Goal: Task Accomplishment & Management: Manage account settings

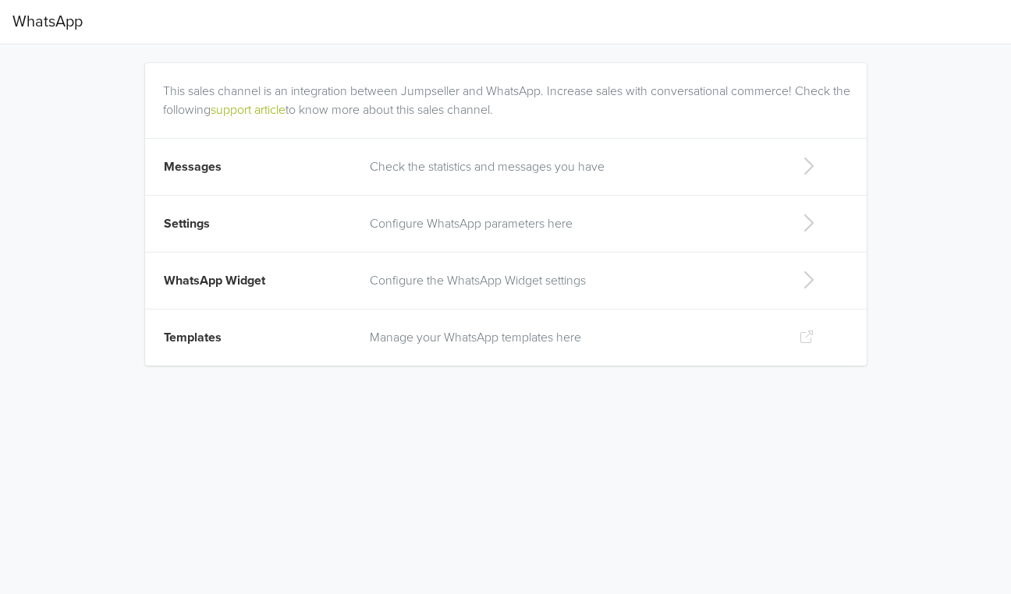
click at [423, 285] on p "Configure the WhatsApp Widget settings" at bounding box center [572, 280] width 404 height 19
select select "rb"
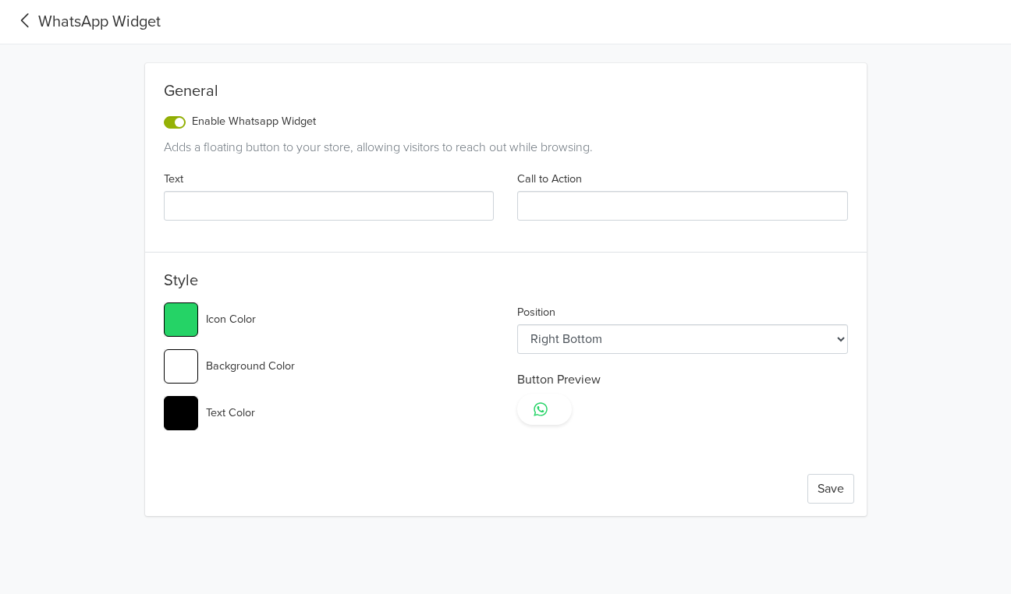
type input "Estamos disponibles por WhatsApp"
type input "¡Escríbenos ahora!"
type input "#37e176"
drag, startPoint x: 396, startPoint y: 211, endPoint x: 156, endPoint y: 192, distance: 240.9
click at [156, 192] on div "Text Estamos disponibles por WhatsApp" at bounding box center [329, 194] width 354 height 51
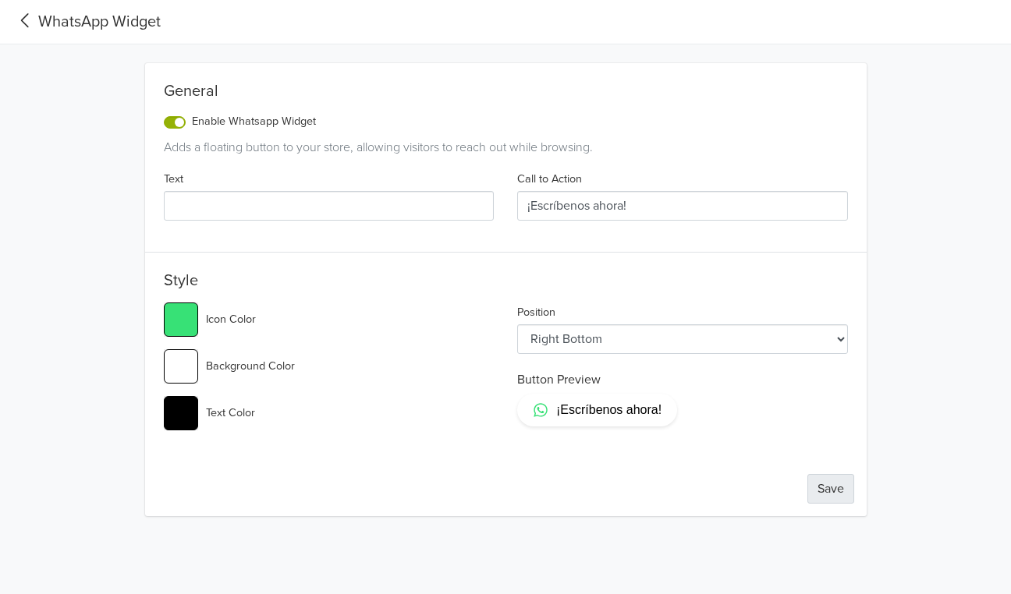
click at [831, 493] on button "Save" at bounding box center [830, 489] width 47 height 30
drag, startPoint x: 241, startPoint y: 75, endPoint x: 114, endPoint y: 62, distance: 127.7
click at [847, 491] on button "Save" at bounding box center [830, 489] width 47 height 30
click at [836, 489] on button "Save" at bounding box center [830, 489] width 47 height 30
drag, startPoint x: 250, startPoint y: 78, endPoint x: 356, endPoint y: 194, distance: 157.3
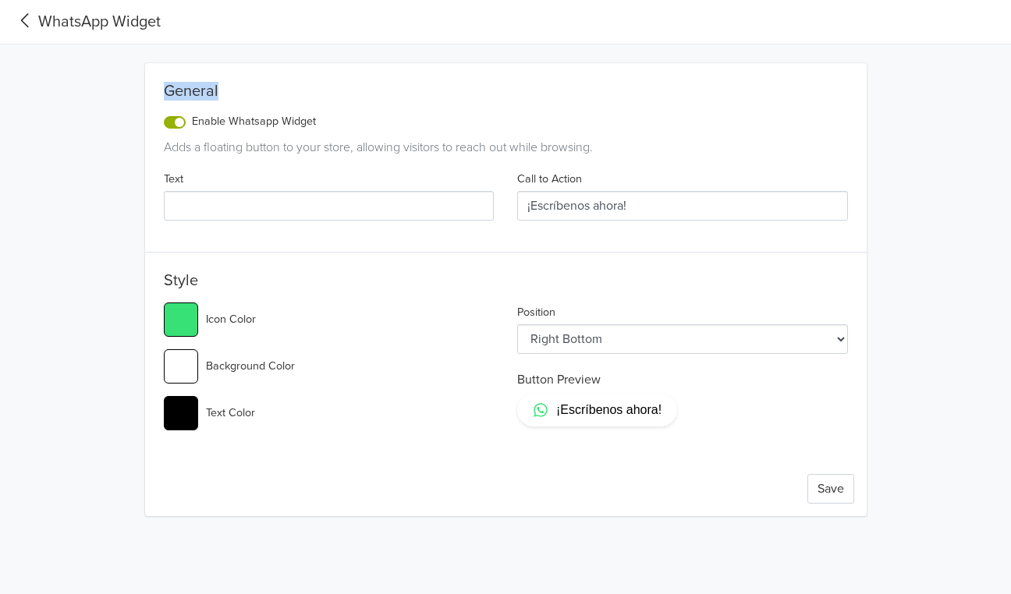
click at [842, 490] on button "Save" at bounding box center [830, 489] width 47 height 30
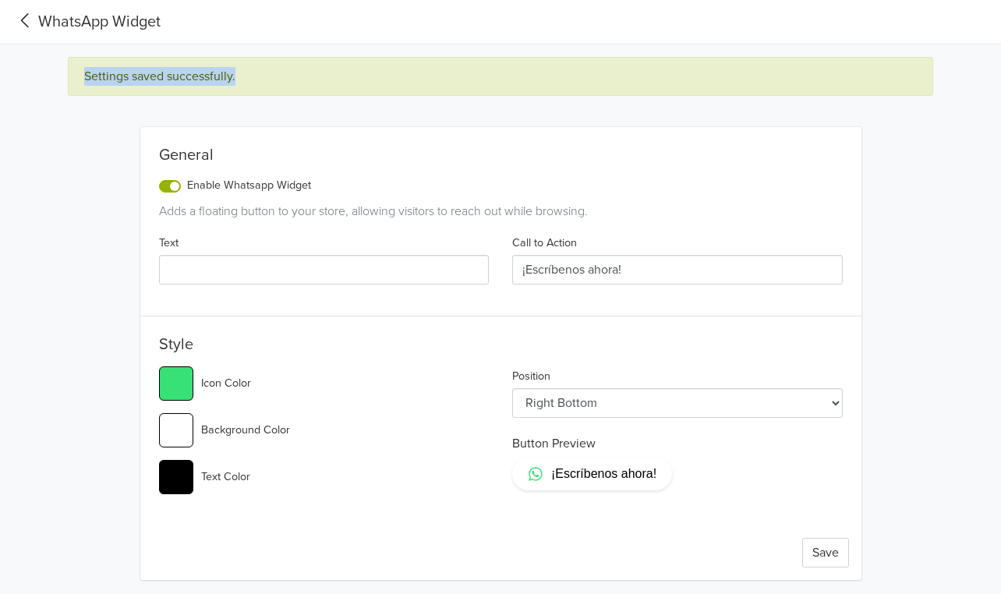
drag, startPoint x: 254, startPoint y: 78, endPoint x: 78, endPoint y: 62, distance: 177.0
click at [78, 62] on div "Settings saved successfully." at bounding box center [501, 76] width 866 height 39
copy div "Settings saved successfully."
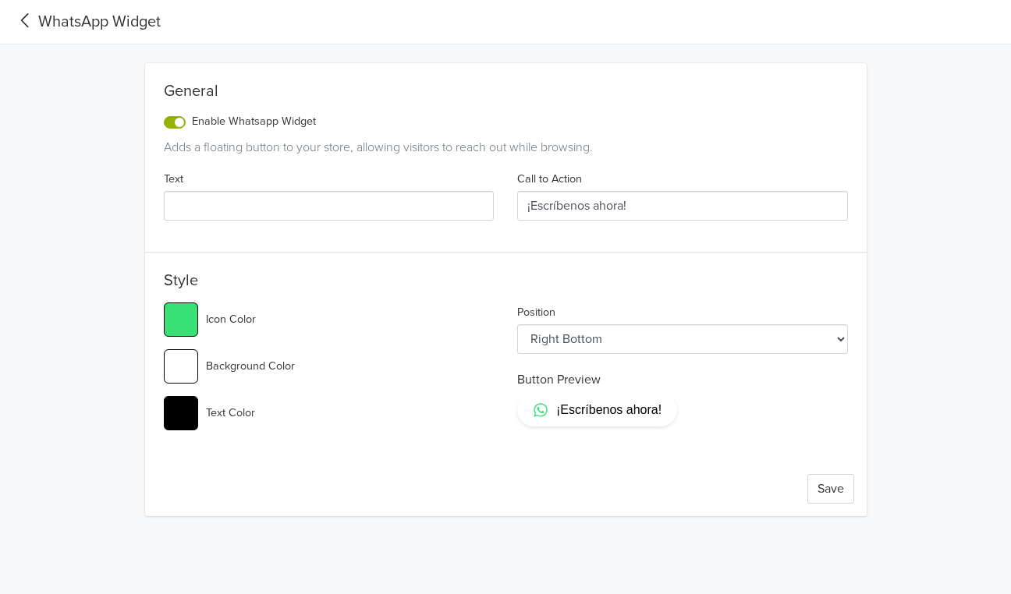
click at [209, 190] on div "Text" at bounding box center [329, 194] width 354 height 51
click at [202, 208] on input "Text" at bounding box center [329, 206] width 331 height 30
type input "Estamos disponibles por WhatsApp"
drag, startPoint x: 652, startPoint y: 204, endPoint x: 509, endPoint y: 204, distance: 142.7
click at [509, 204] on div "Call to Action ¡Escríbenos ahora!" at bounding box center [682, 194] width 354 height 51
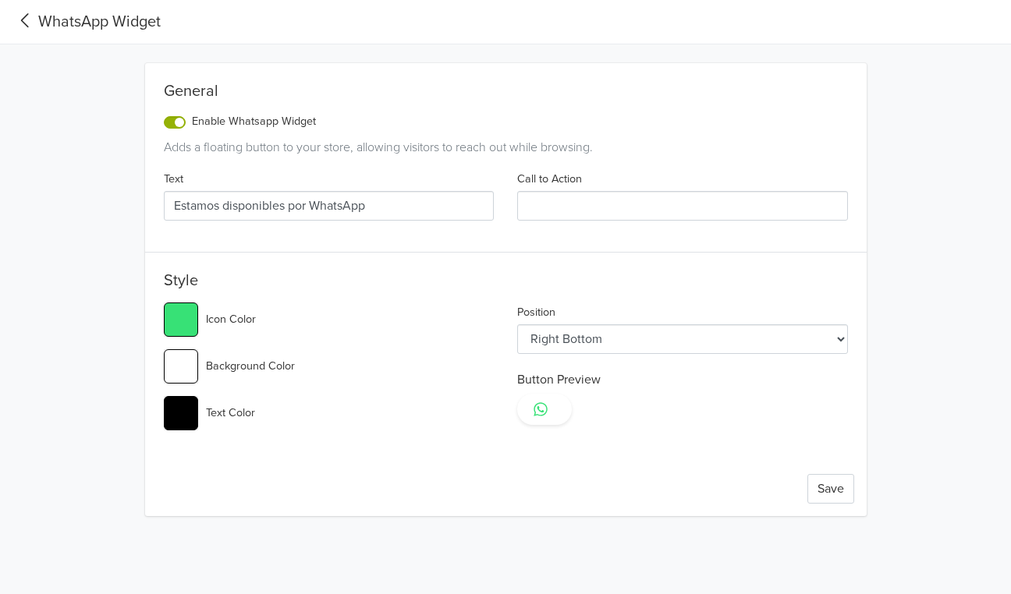
drag, startPoint x: 574, startPoint y: 289, endPoint x: 558, endPoint y: 237, distance: 53.8
click at [574, 288] on h5 "Style" at bounding box center [506, 283] width 684 height 25
click at [558, 210] on input "Call to Action" at bounding box center [682, 206] width 331 height 30
type input "¡Escríbenos ahora!"
click at [825, 494] on button "Save" at bounding box center [830, 489] width 47 height 30
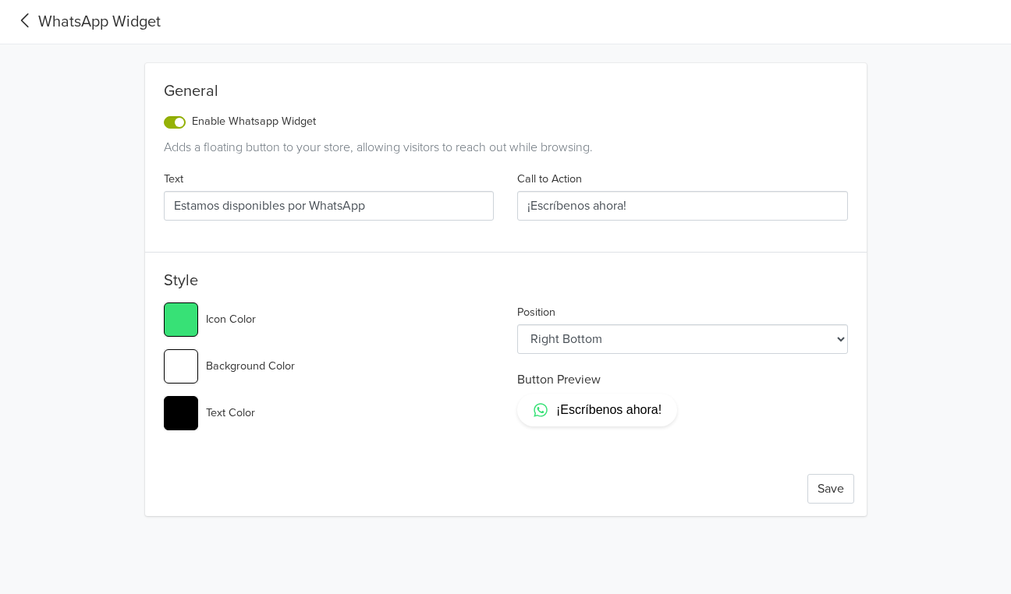
click at [574, 411] on span "¡Escríbenos ahora!" at bounding box center [608, 410] width 105 height 17
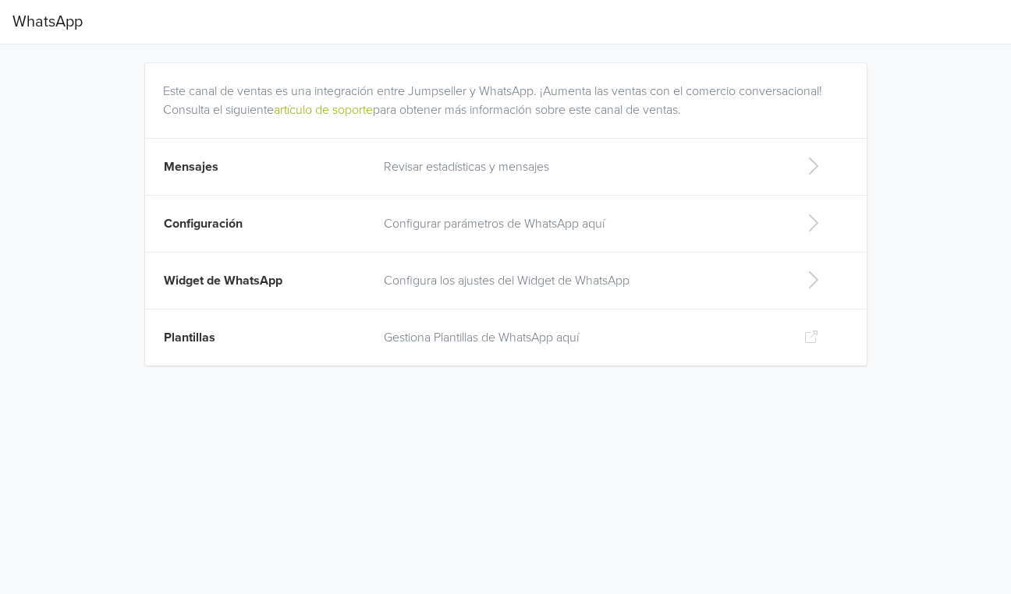
click at [99, 384] on html "WhatsApp Este canal de ventas es una integración entre Jumpseller y WhatsApp. ¡…" at bounding box center [505, 192] width 1011 height 384
click at [926, 228] on div "Este canal de ventas es una integración entre Jumpseller y WhatsApp. ¡Aumenta l…" at bounding box center [506, 214] width 866 height 340
click at [476, 228] on p "Configurar parámetros de WhatsApp aquí" at bounding box center [581, 223] width 395 height 19
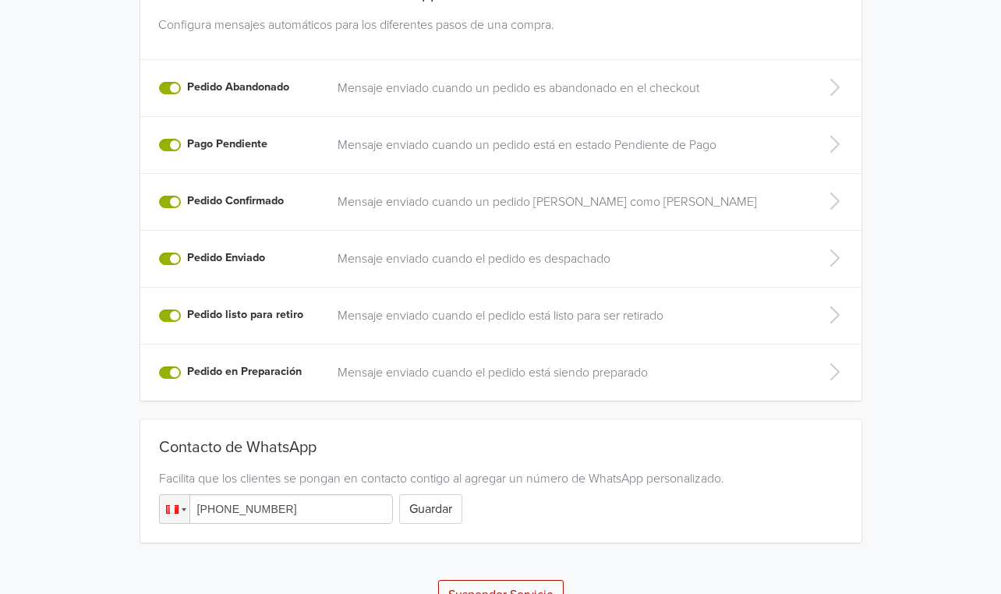
scroll to position [353, 0]
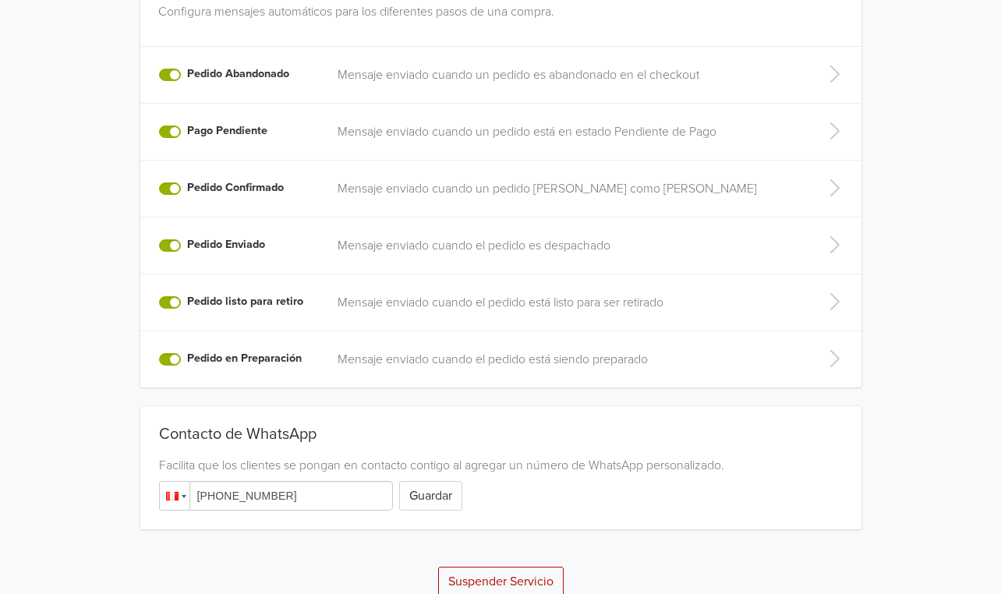
drag, startPoint x: 221, startPoint y: 473, endPoint x: 175, endPoint y: 474, distance: 46.0
click at [175, 481] on div "Phone +51 901 028 628" at bounding box center [276, 496] width 234 height 30
type input "+90 102 862 8"
click at [178, 492] on div at bounding box center [172, 496] width 12 height 9
click at [515, 439] on div "Contacto de WhatsApp Facilita que los clientes se pongan en contacto contigo al…" at bounding box center [500, 467] width 721 height 123
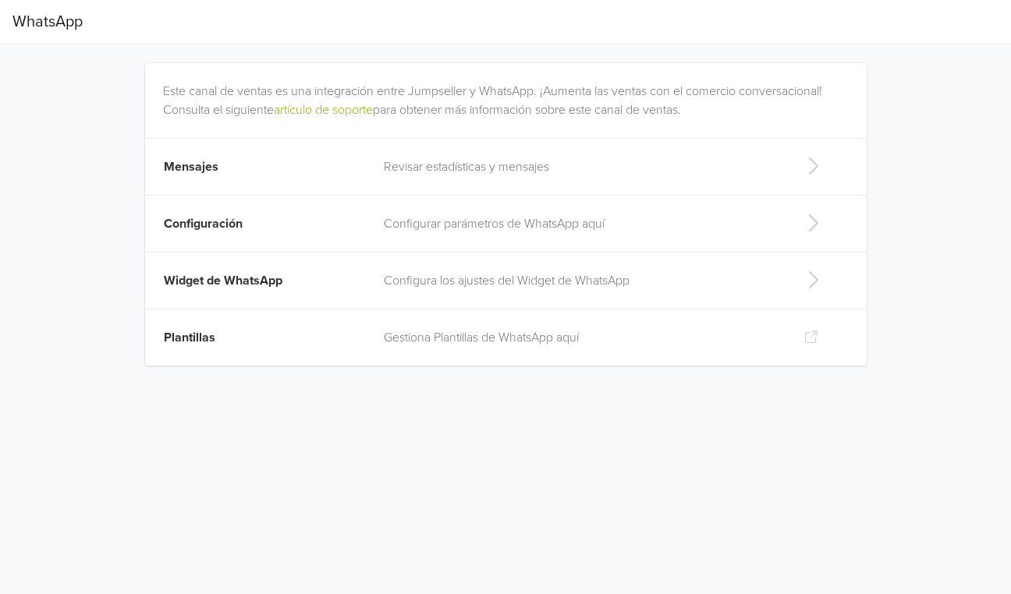
click at [220, 224] on span "Configuración" at bounding box center [203, 224] width 79 height 16
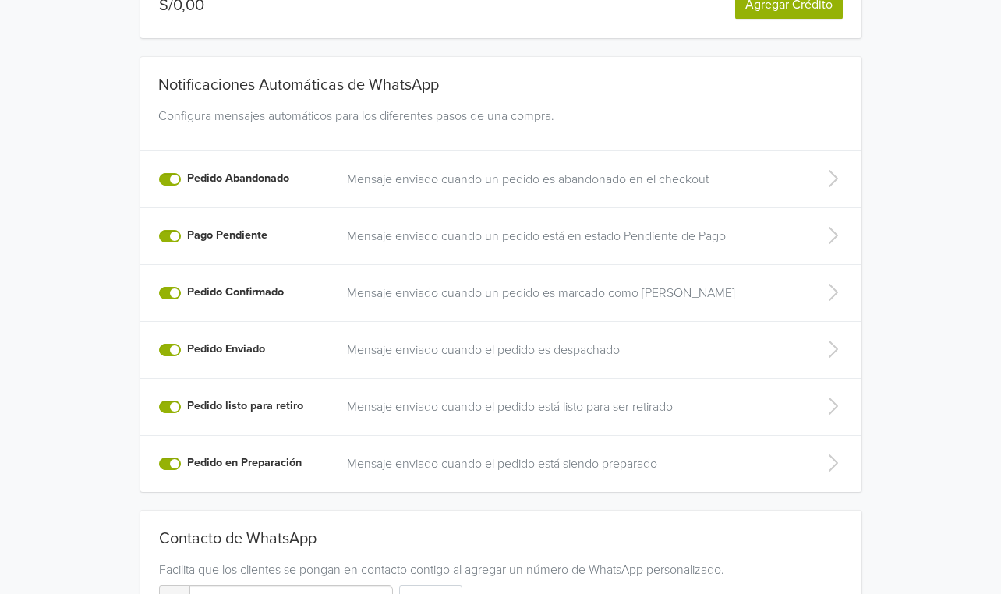
scroll to position [229, 0]
click at [187, 182] on label "Pedido Abandonado" at bounding box center [238, 180] width 102 height 17
click at [0, 0] on input "Pedido Abandonado" at bounding box center [0, 0] width 0 height 0
click at [187, 182] on label "Pedido Abandonado" at bounding box center [238, 180] width 102 height 17
click at [0, 0] on input "Pedido Abandonado" at bounding box center [0, 0] width 0 height 0
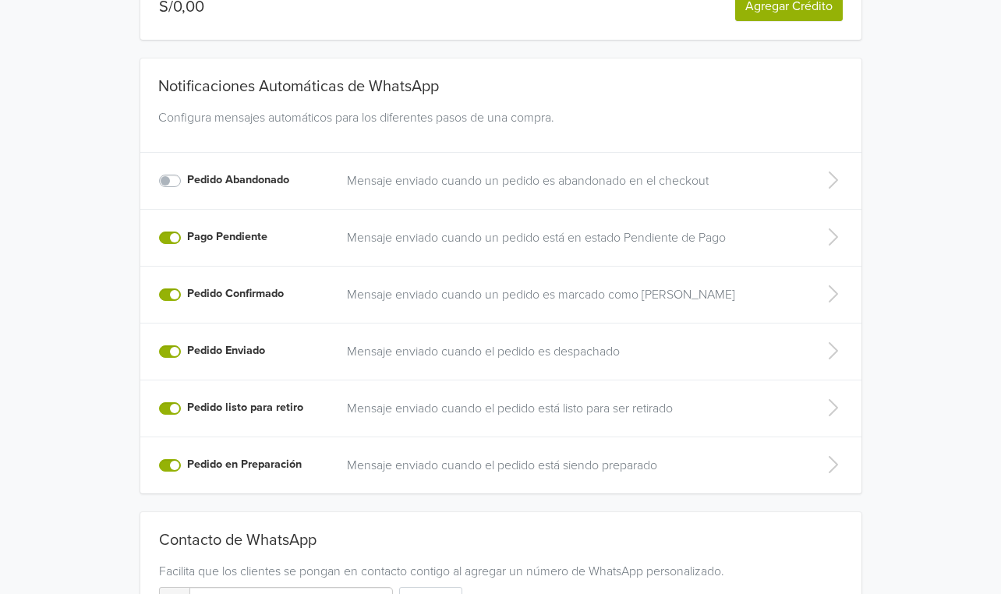
click at [187, 236] on label "Pago Pendiente" at bounding box center [227, 237] width 80 height 17
click at [0, 0] on input "Pago Pendiente" at bounding box center [0, 0] width 0 height 0
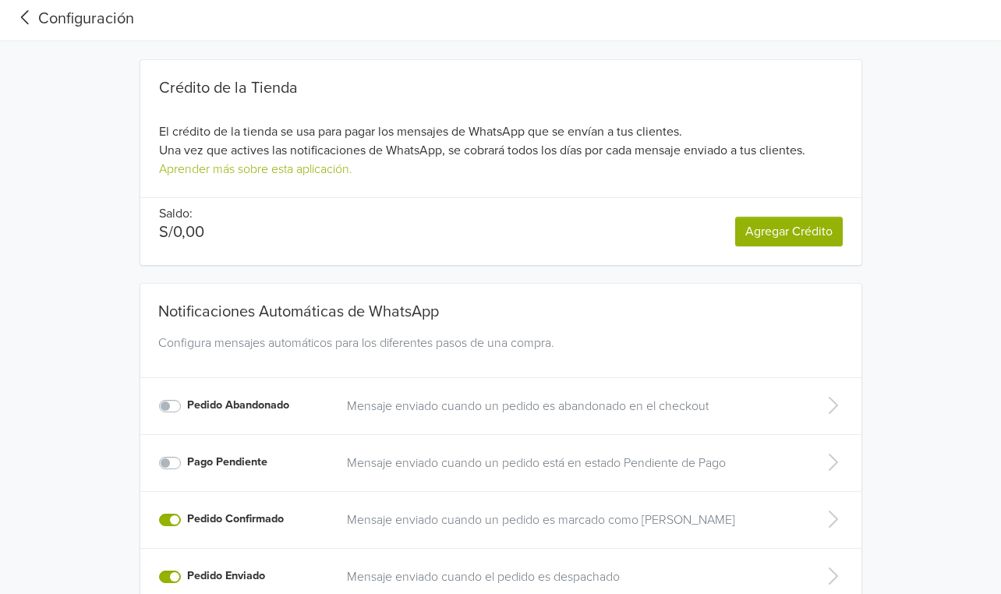
scroll to position [0, 0]
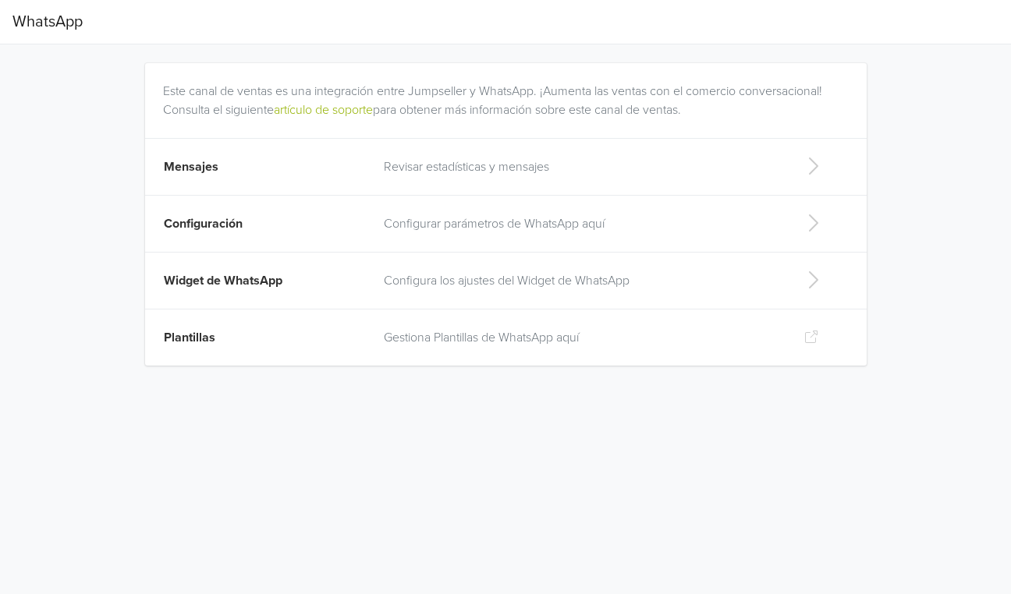
click at [205, 334] on span "Plantillas" at bounding box center [189, 338] width 51 height 16
click at [204, 337] on span "Plantillas" at bounding box center [189, 338] width 51 height 16
click at [500, 344] on p "Gestiona Plantillas de WhatsApp aquí" at bounding box center [581, 337] width 395 height 19
click at [245, 281] on span "Widget de WhatsApp" at bounding box center [223, 281] width 119 height 16
select select "rb"
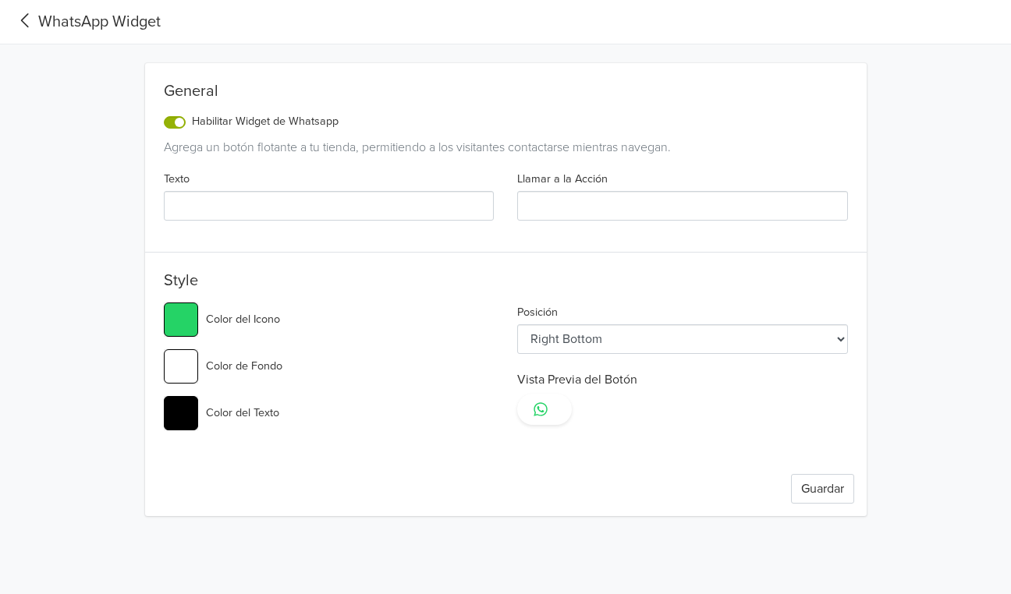
type input "Estamos disponibles por WhatsApp"
type input "¡Escríbenos ahora!"
type input "#37e176"
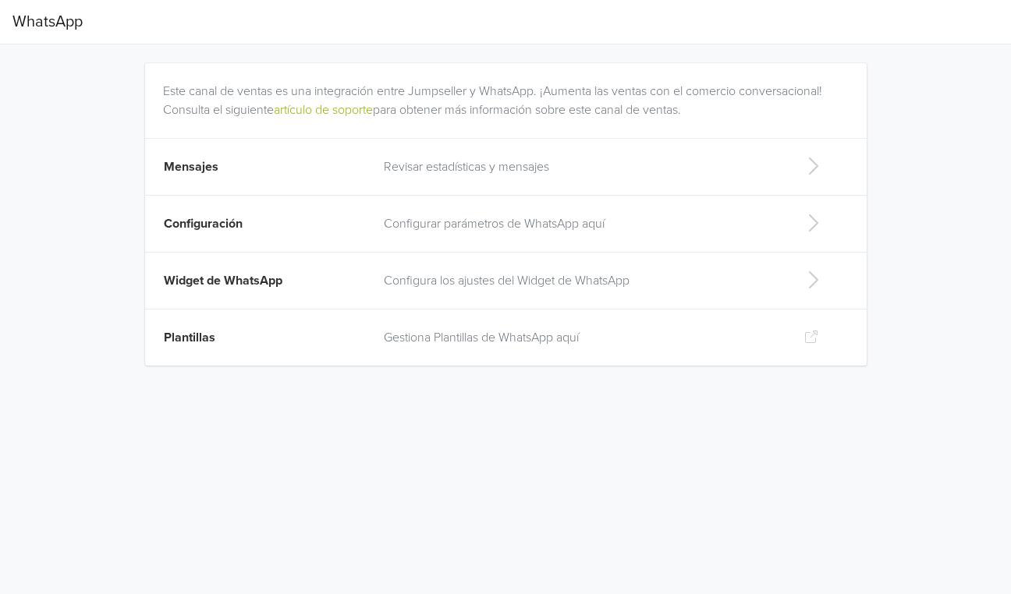
click at [206, 225] on span "Configuración" at bounding box center [203, 224] width 79 height 16
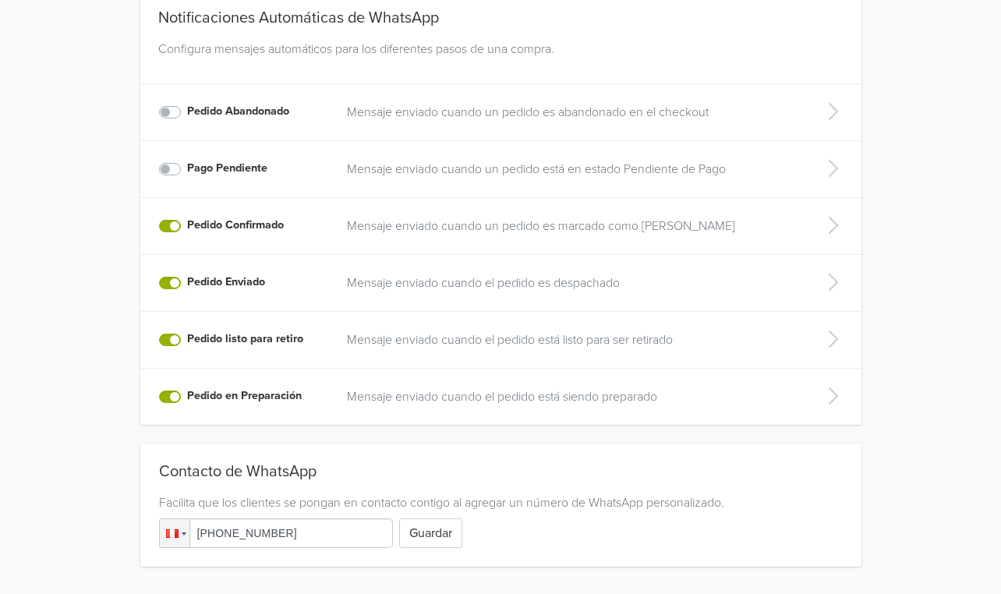
scroll to position [353, 0]
